Goal: Task Accomplishment & Management: Use online tool/utility

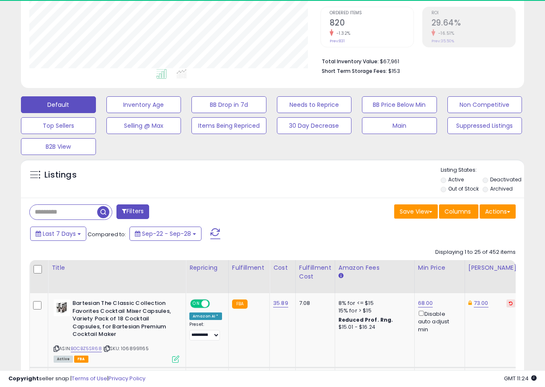
scroll to position [172, 291]
click at [73, 216] on input "text" at bounding box center [63, 212] width 67 height 15
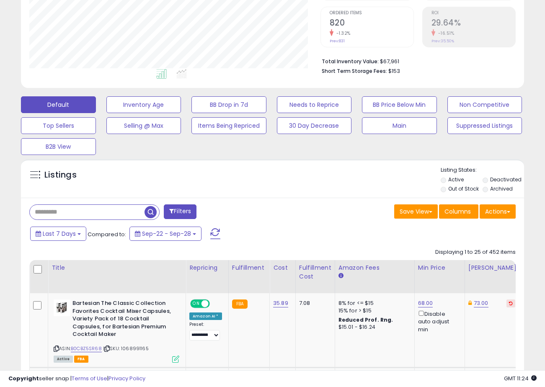
paste input "**********"
type input "**********"
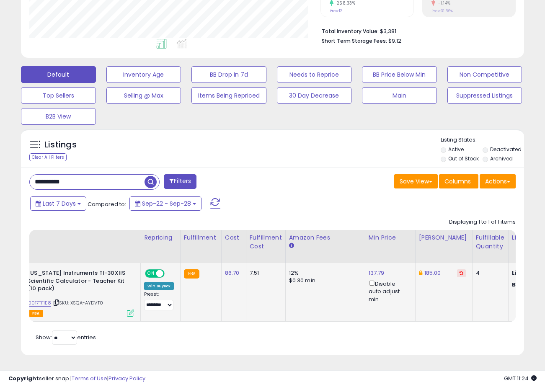
scroll to position [0, 77]
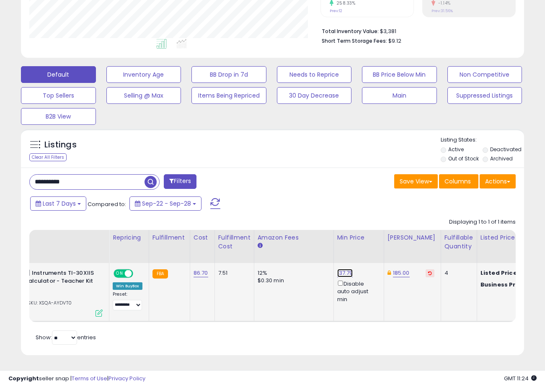
click at [343, 277] on link "137.79" at bounding box center [345, 273] width 16 height 8
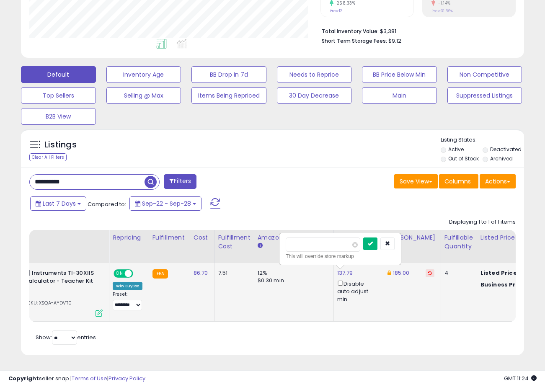
type input "***"
click at [373, 246] on icon "submit" at bounding box center [370, 243] width 5 height 5
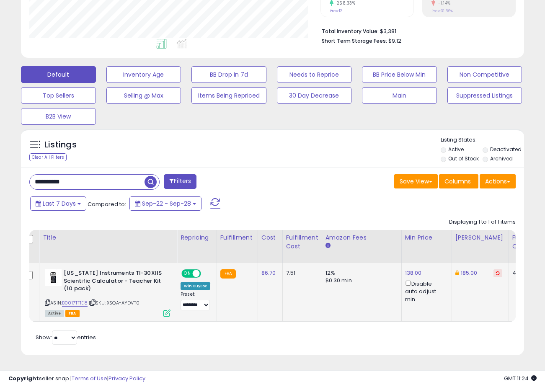
scroll to position [0, 0]
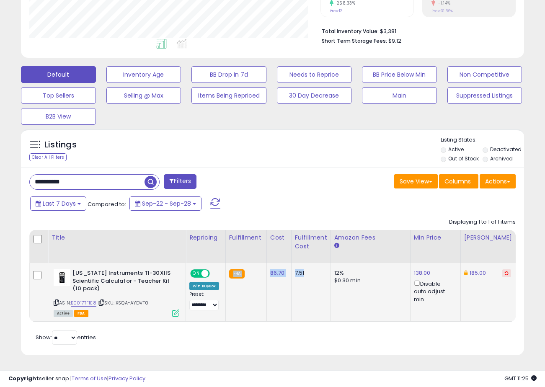
drag, startPoint x: 306, startPoint y: 272, endPoint x: 263, endPoint y: 275, distance: 43.3
click at [309, 280] on td "7.51" at bounding box center [310, 292] width 39 height 59
drag, startPoint x: 308, startPoint y: 274, endPoint x: 270, endPoint y: 274, distance: 37.7
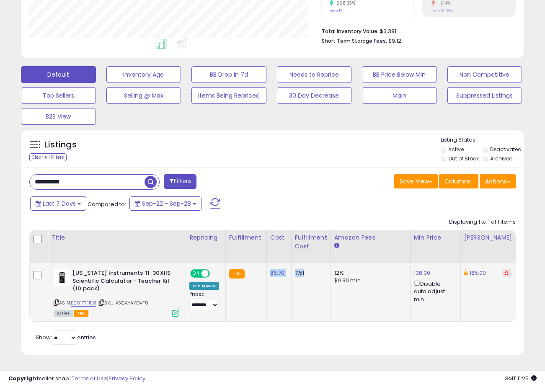
click at [309, 275] on div "7.51" at bounding box center [309, 273] width 29 height 8
drag, startPoint x: 309, startPoint y: 275, endPoint x: 264, endPoint y: 274, distance: 44.9
click at [316, 286] on td "7.51" at bounding box center [310, 292] width 39 height 59
click at [311, 269] on td "7.51" at bounding box center [310, 292] width 39 height 59
